Goal: Navigation & Orientation: Understand site structure

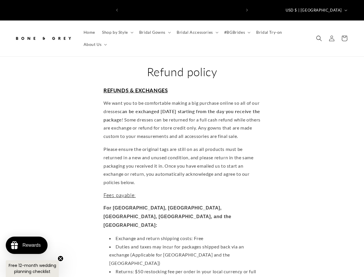
scroll to position [0, 120]
click at [117, 9] on icon "Previous announcement" at bounding box center [117, 10] width 2 height 3
click at [247, 9] on icon "Next announcement" at bounding box center [247, 10] width 2 height 3
click at [324, 7] on span "USD $ | [GEOGRAPHIC_DATA]" at bounding box center [313, 10] width 56 height 6
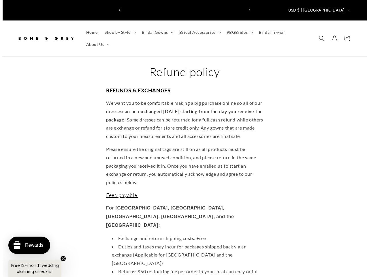
scroll to position [0, 239]
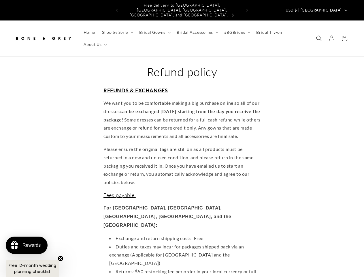
click at [117, 30] on span "Shop by Style" at bounding box center [115, 32] width 26 height 5
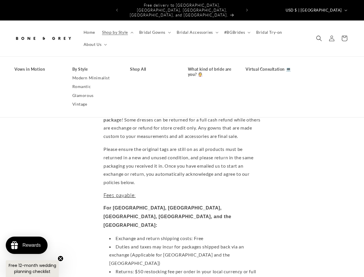
click at [154, 30] on span "Bridal Gowns" at bounding box center [152, 32] width 26 height 5
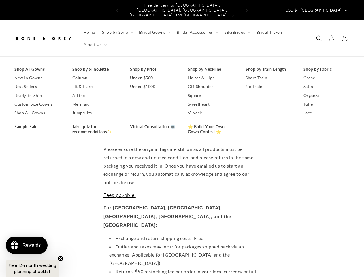
click at [196, 30] on span "Bridal Accessories" at bounding box center [195, 32] width 36 height 5
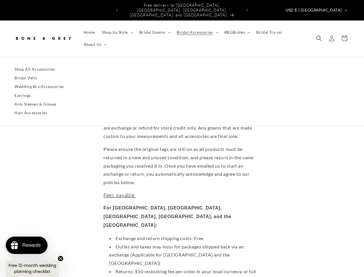
click at [235, 30] on span "#BGBrides" at bounding box center [234, 32] width 21 height 5
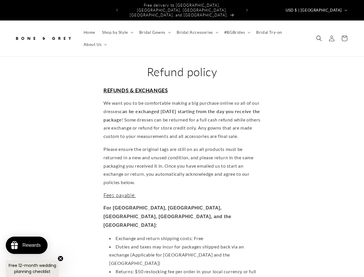
click at [94, 42] on span "About Us" at bounding box center [93, 44] width 18 height 5
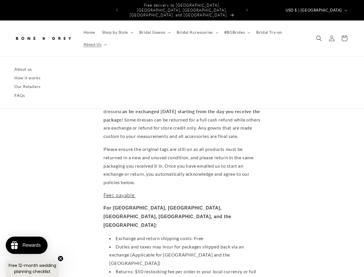
click at [319, 35] on icon "Search" at bounding box center [319, 38] width 6 height 6
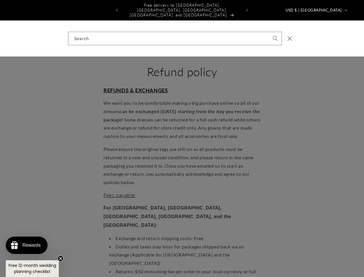
click at [319, 35] on div "Search" at bounding box center [182, 38] width 364 height 36
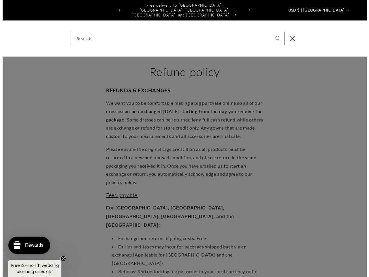
scroll to position [0, 243]
